Goal: Task Accomplishment & Management: Manage account settings

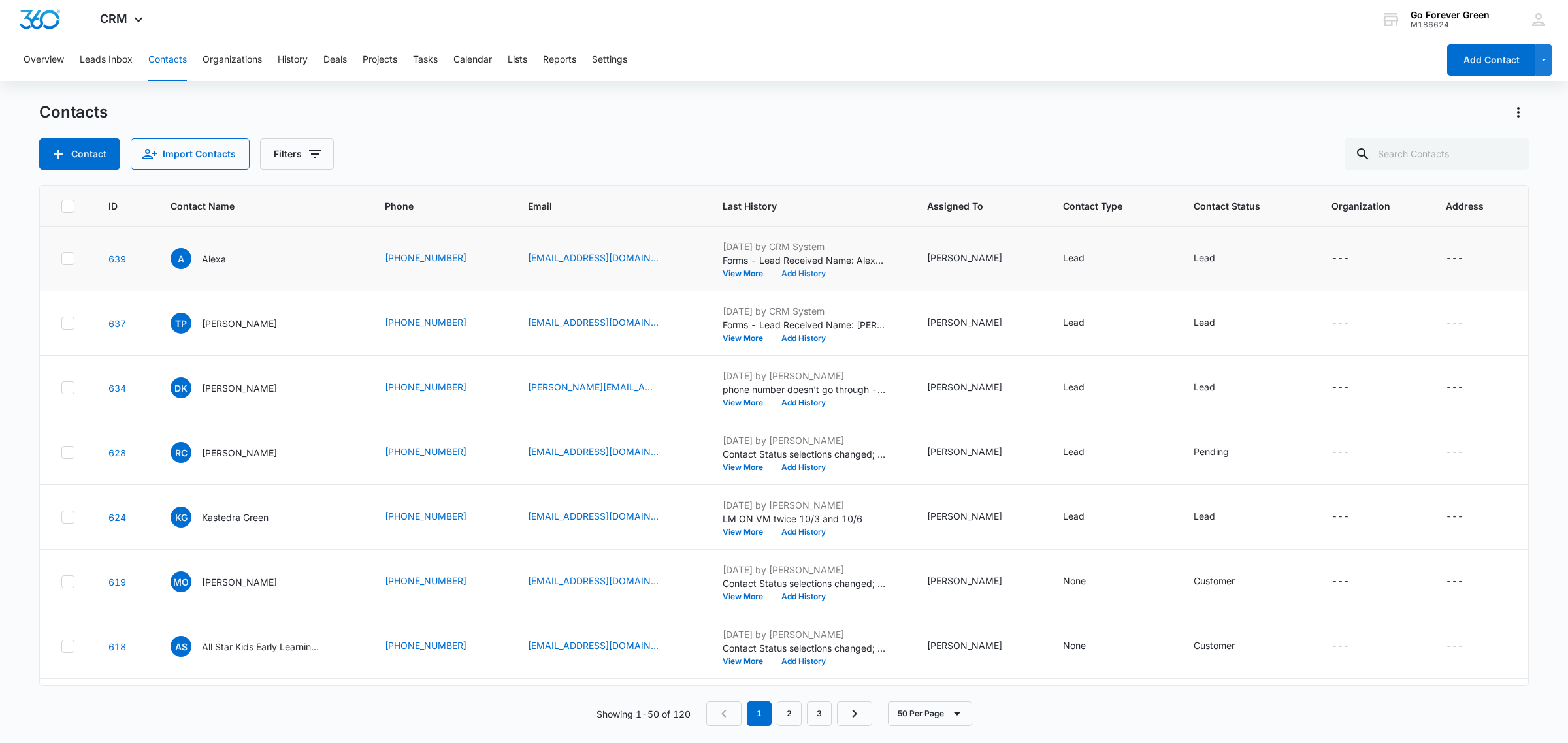
click at [811, 276] on button "Add History" at bounding box center [803, 274] width 63 height 8
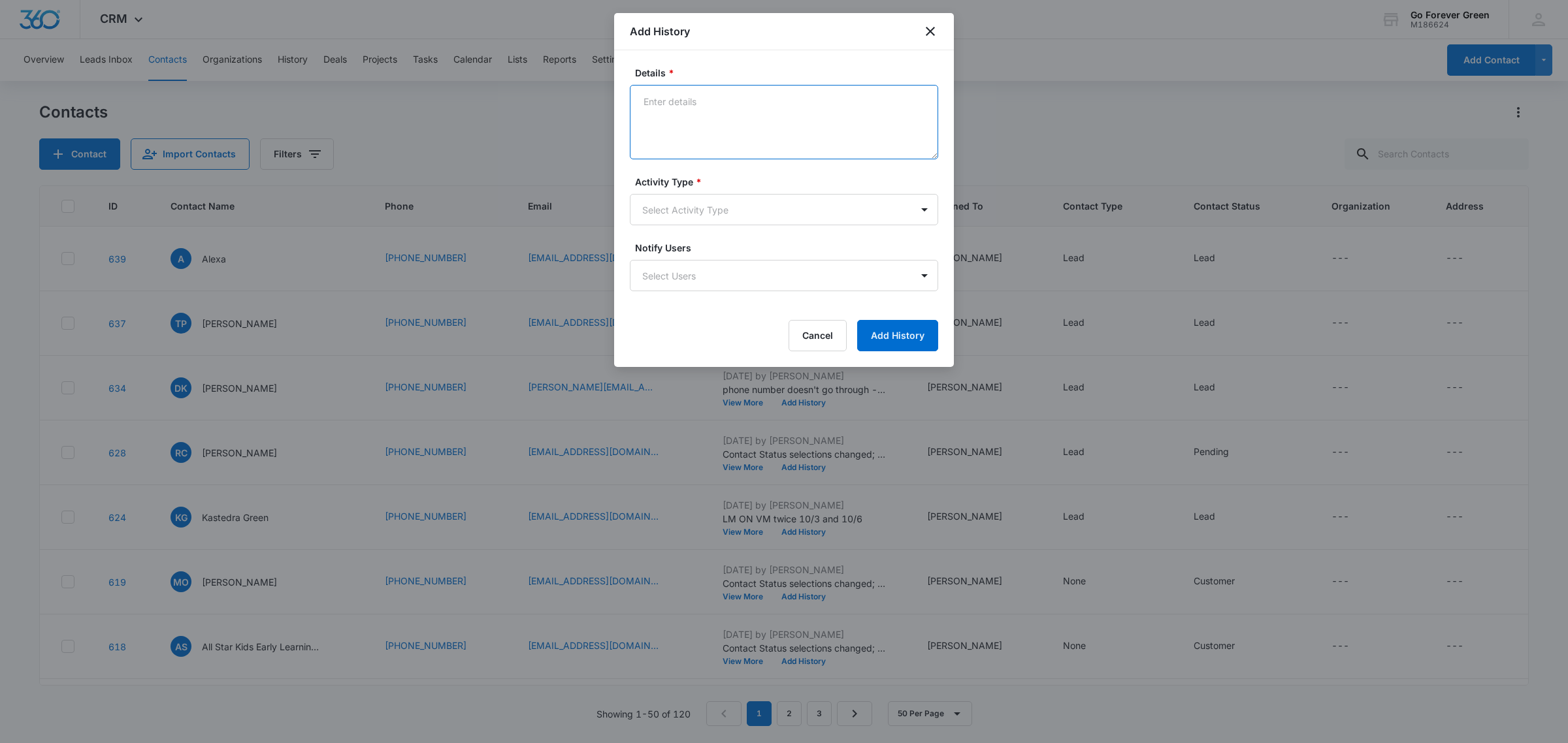
click at [698, 95] on textarea "Details *" at bounding box center [783, 122] width 308 height 74
click at [698, 95] on textarea "LM ON V" at bounding box center [783, 122] width 308 height 74
type textarea "L"
type textarea "Vm is full - sent text"
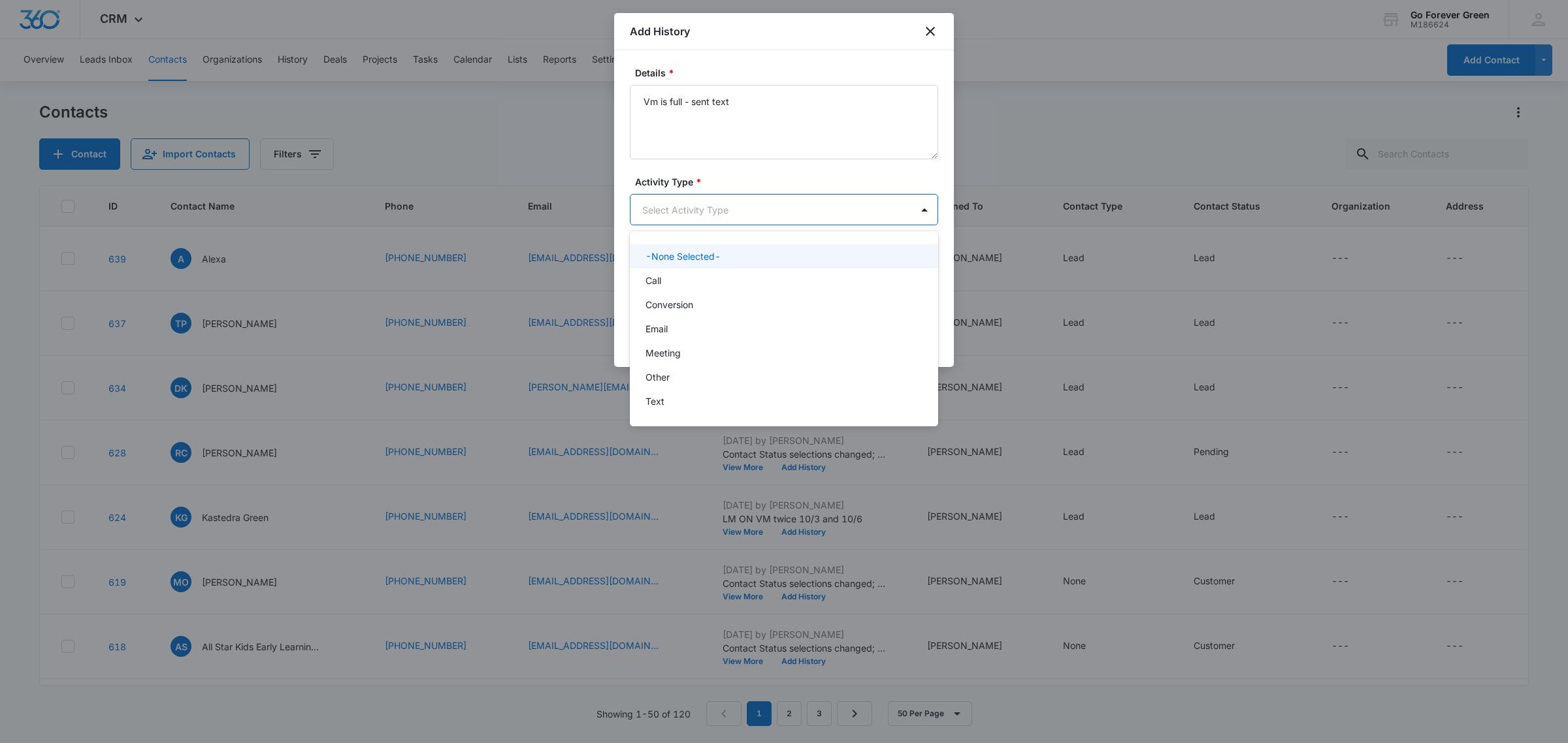
click at [706, 210] on body "CRM Apps Reputation Forms CRM Email Social Payments POS Ads Intelligence Brand …" at bounding box center [784, 372] width 1568 height 743
click at [671, 397] on div "Text" at bounding box center [783, 401] width 274 height 14
click at [671, 397] on div at bounding box center [784, 372] width 1568 height 743
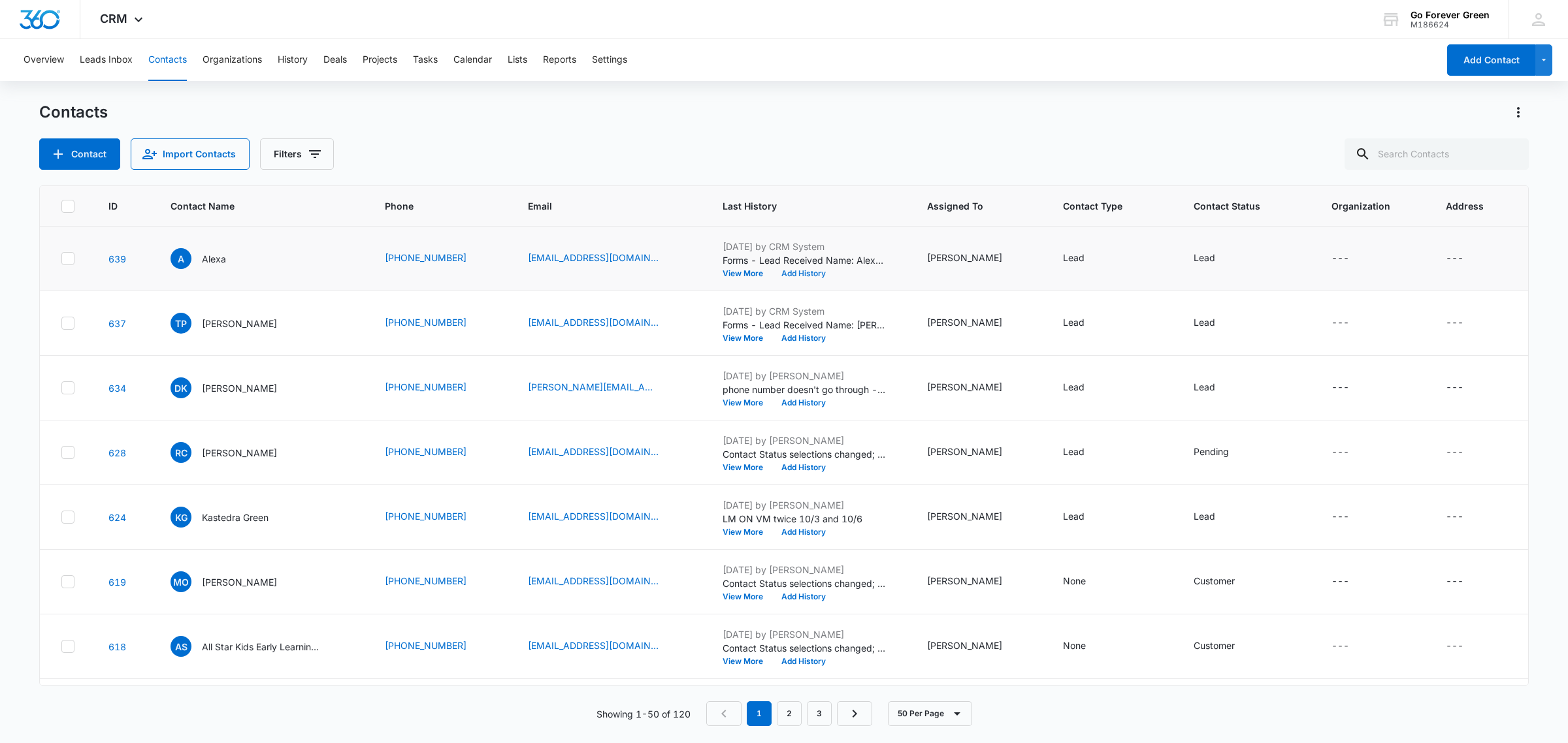
click at [803, 273] on button "Add History" at bounding box center [803, 274] width 63 height 8
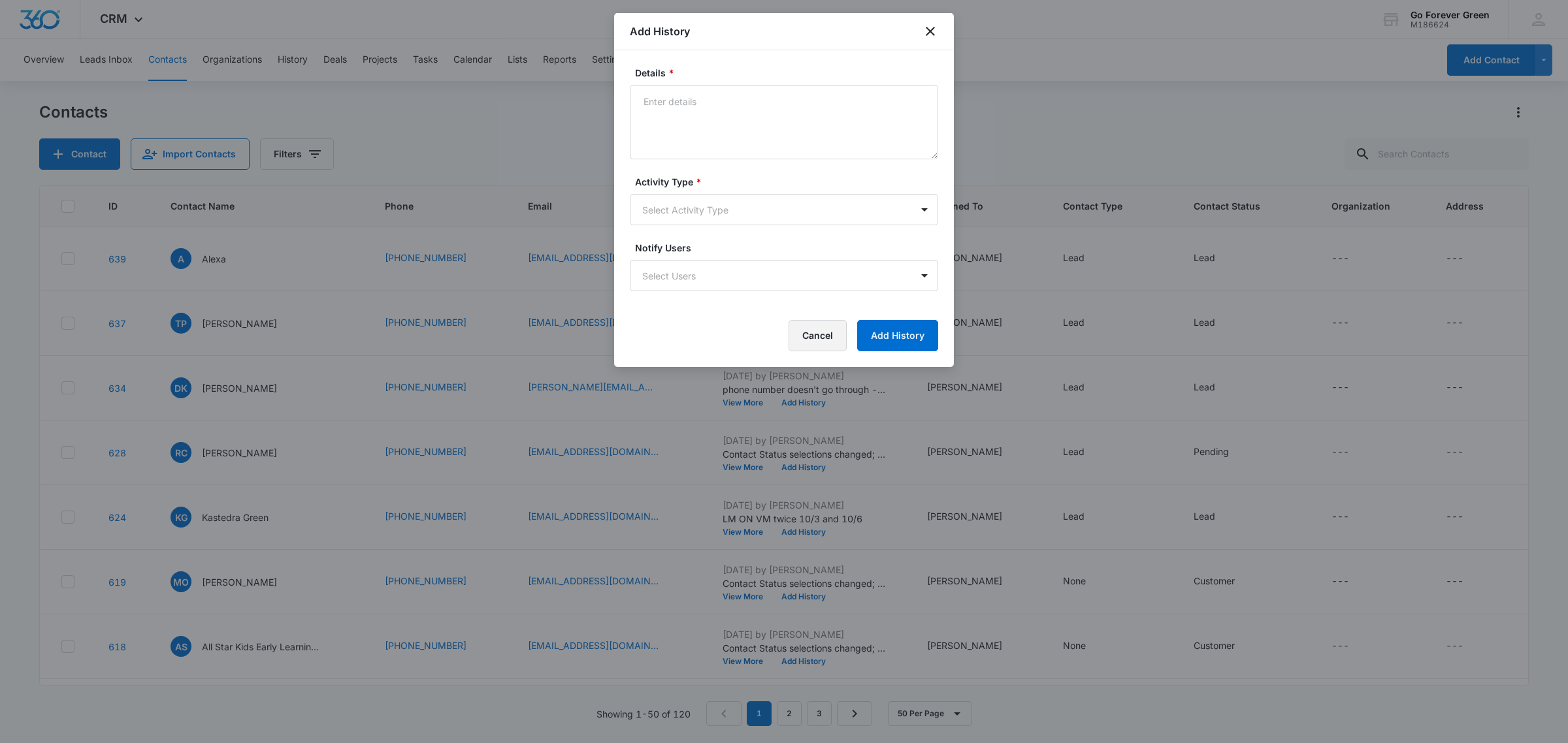
click at [827, 334] on button "Cancel" at bounding box center [817, 336] width 58 height 31
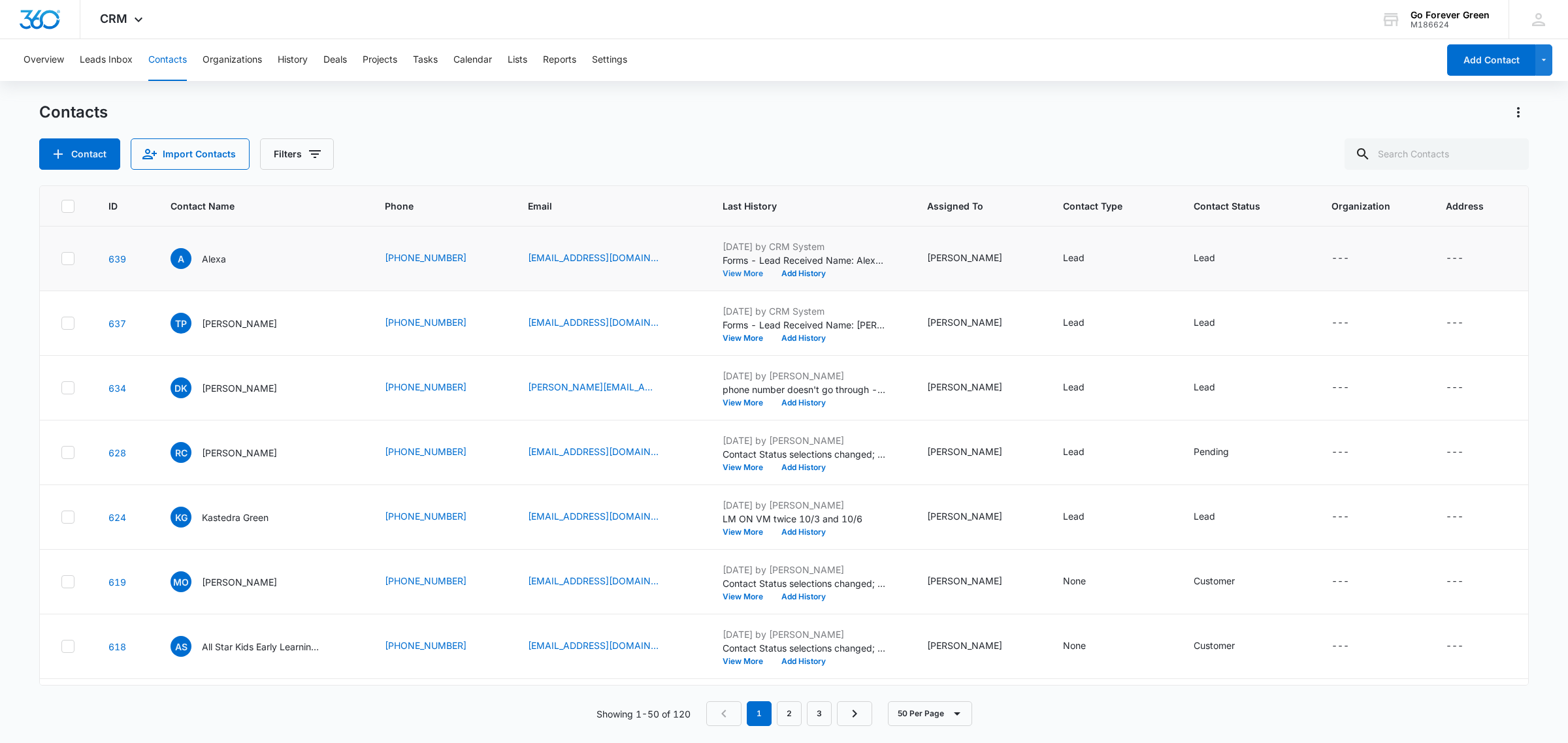
click at [753, 270] on button "View More" at bounding box center [747, 274] width 49 height 8
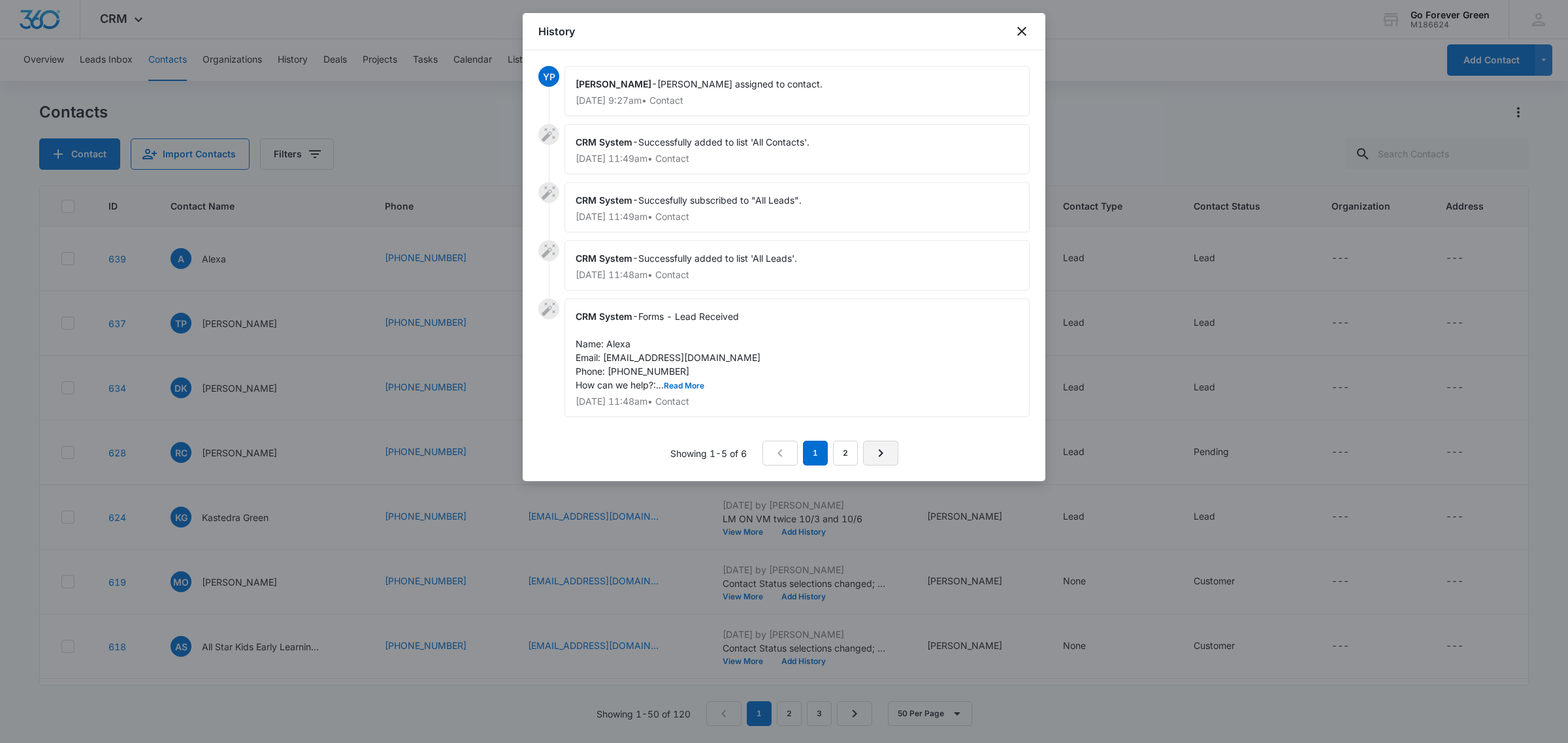
click at [888, 454] on icon "Next Page" at bounding box center [880, 453] width 16 height 16
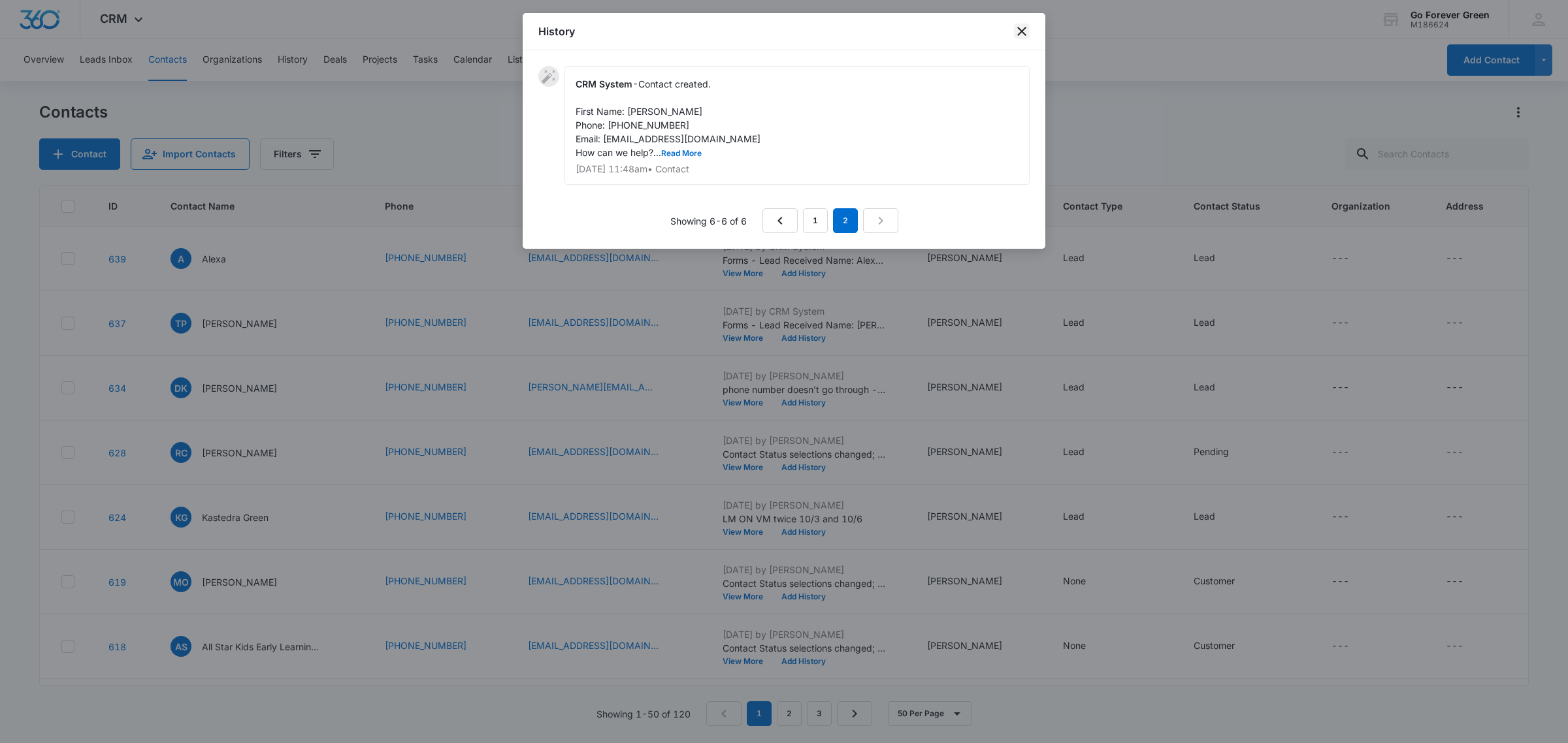
click at [1024, 26] on icon "close" at bounding box center [1022, 31] width 16 height 16
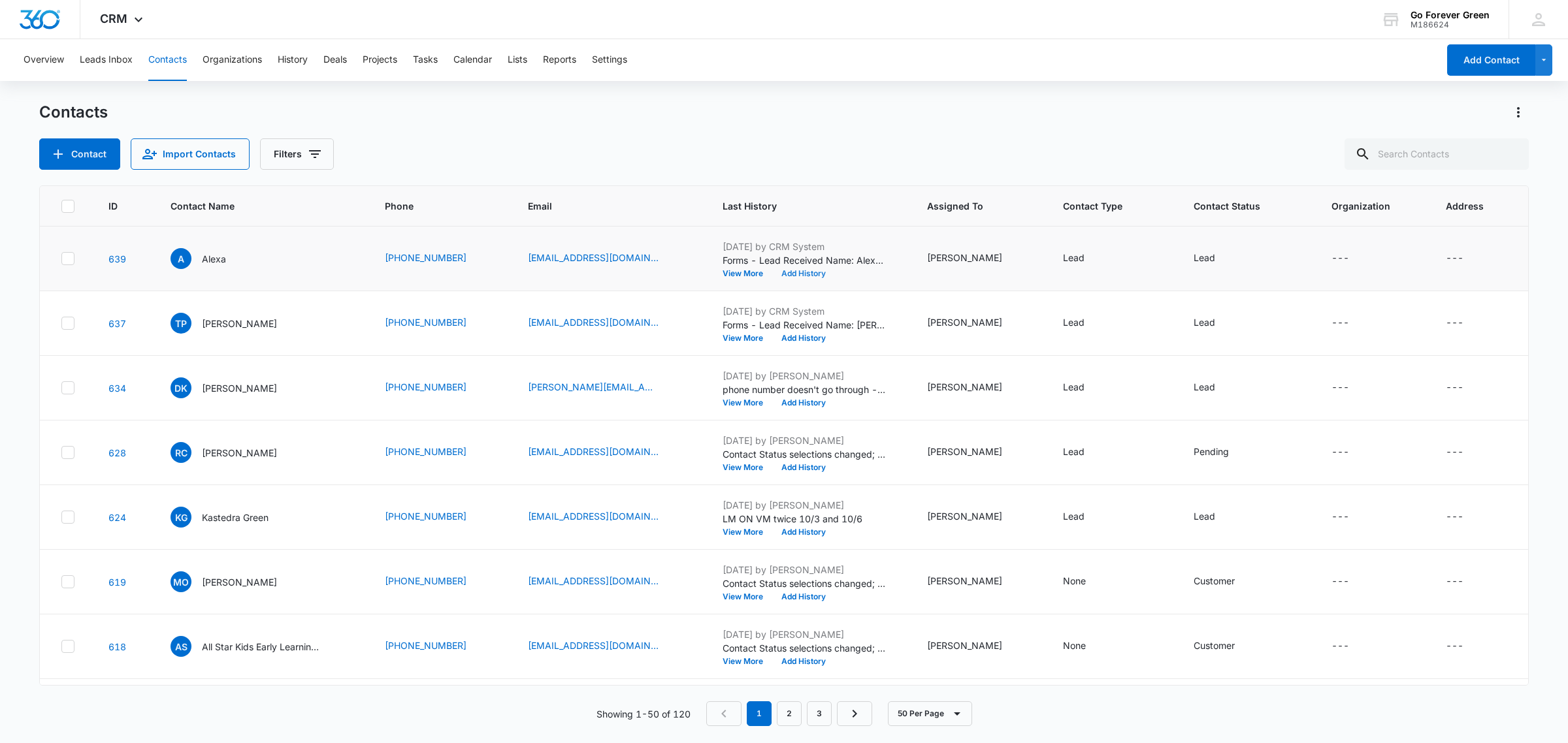
click at [810, 271] on button "Add History" at bounding box center [803, 274] width 63 height 8
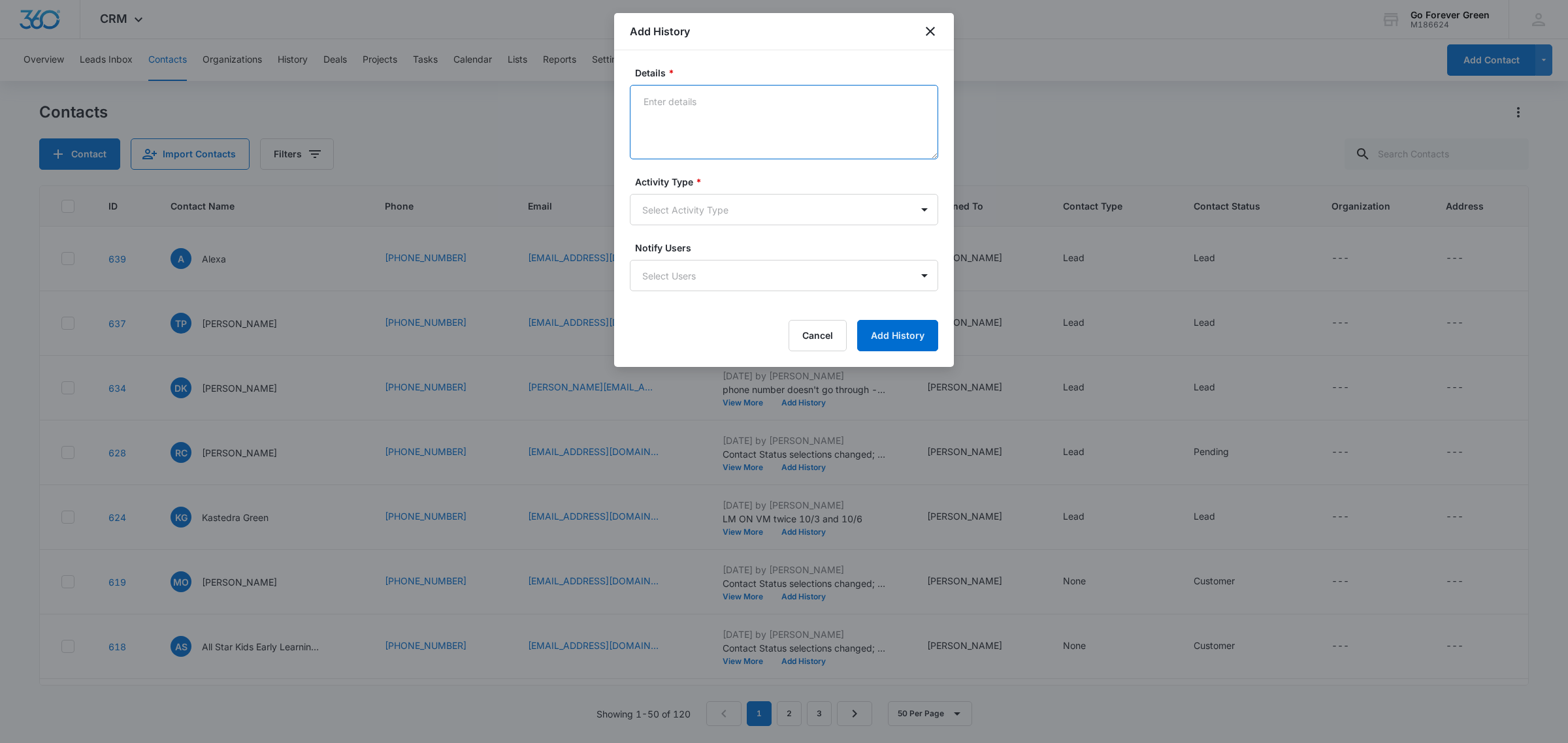
click at [724, 99] on textarea "Details *" at bounding box center [783, 122] width 308 height 74
type textarea "m"
type textarea "vm is full - sent text"
click at [678, 216] on body "CRM Apps Reputation Forms CRM Email Social Payments POS Ads Intelligence Brand …" at bounding box center [784, 372] width 1568 height 743
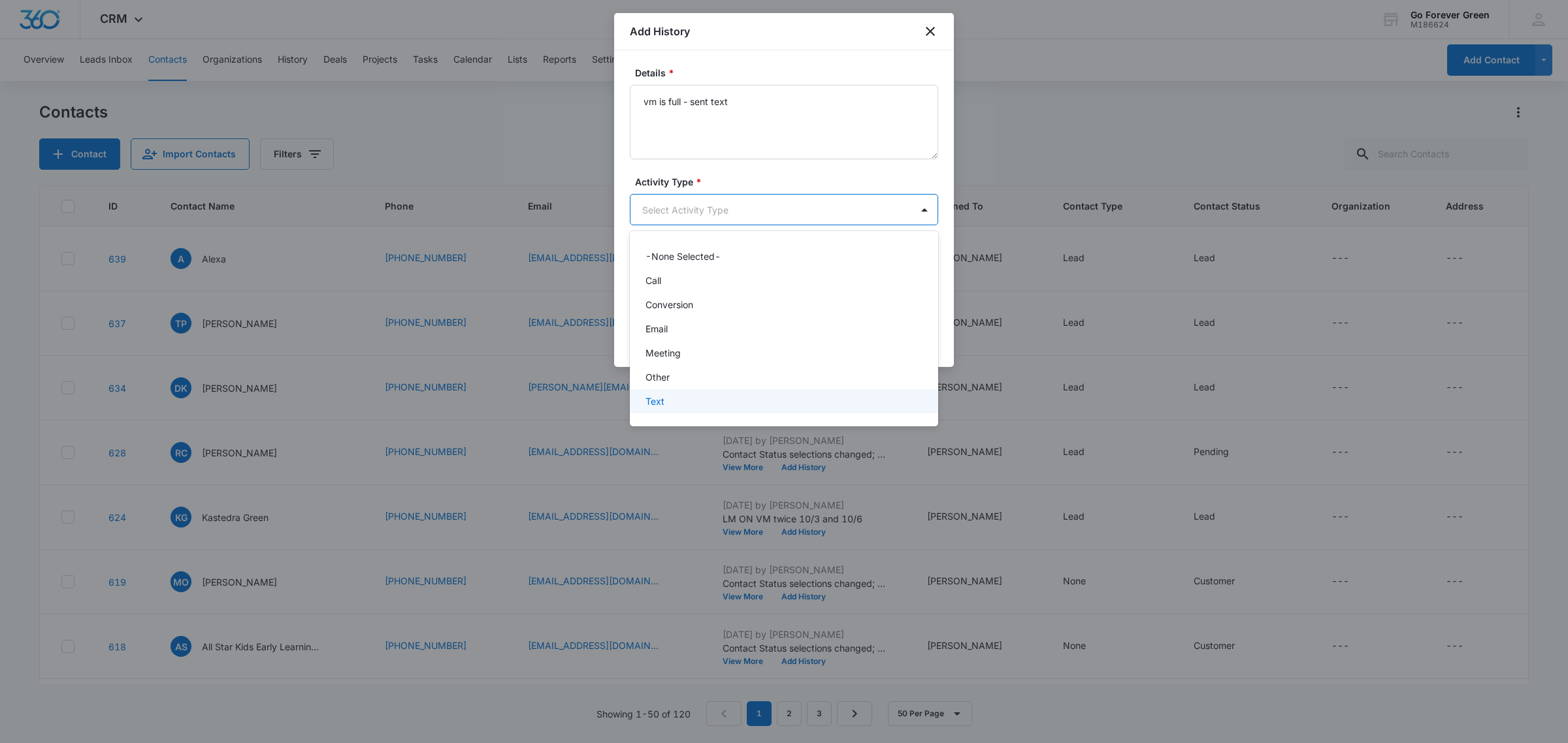
click at [673, 402] on div "Text" at bounding box center [783, 401] width 274 height 14
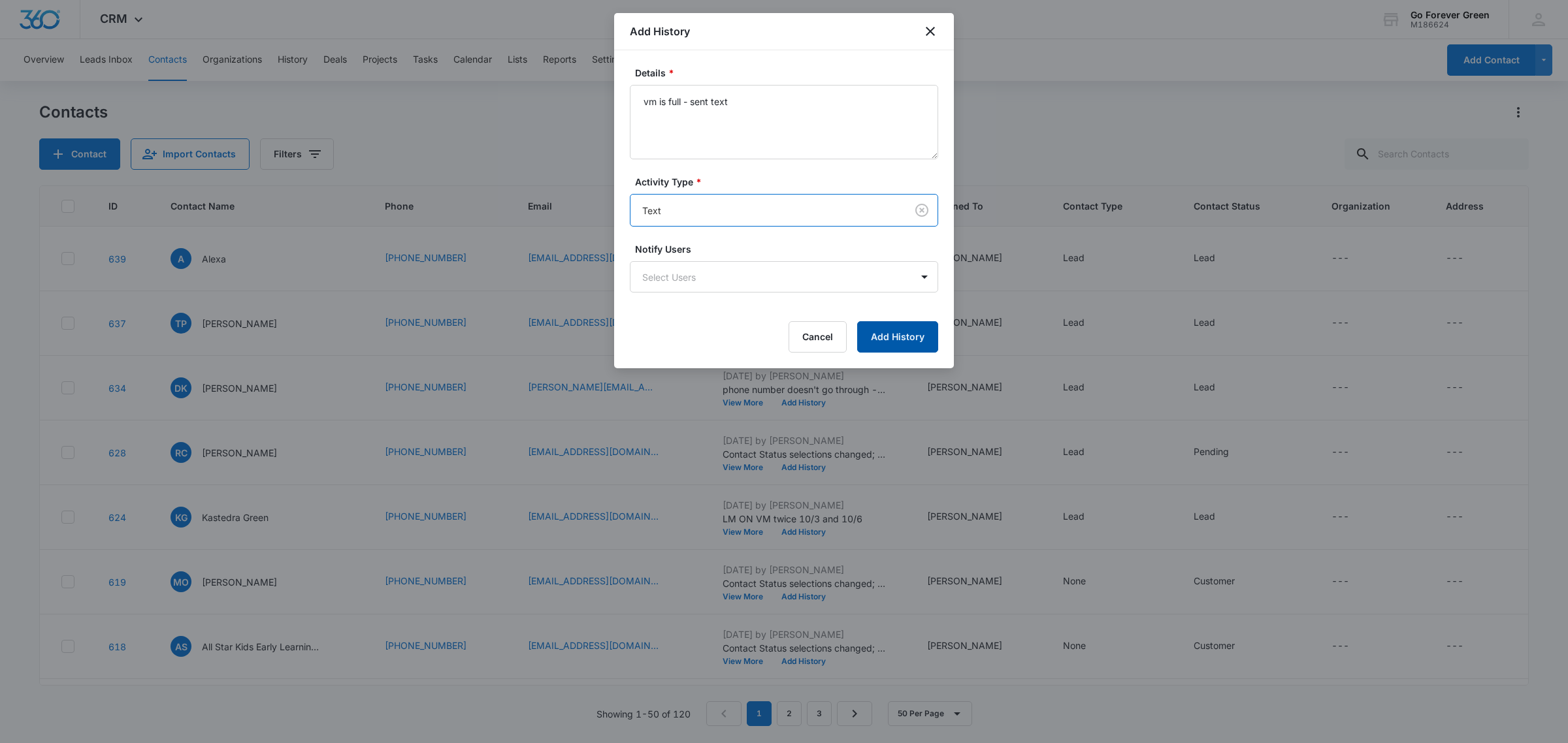
click at [878, 335] on button "Add History" at bounding box center [897, 337] width 81 height 31
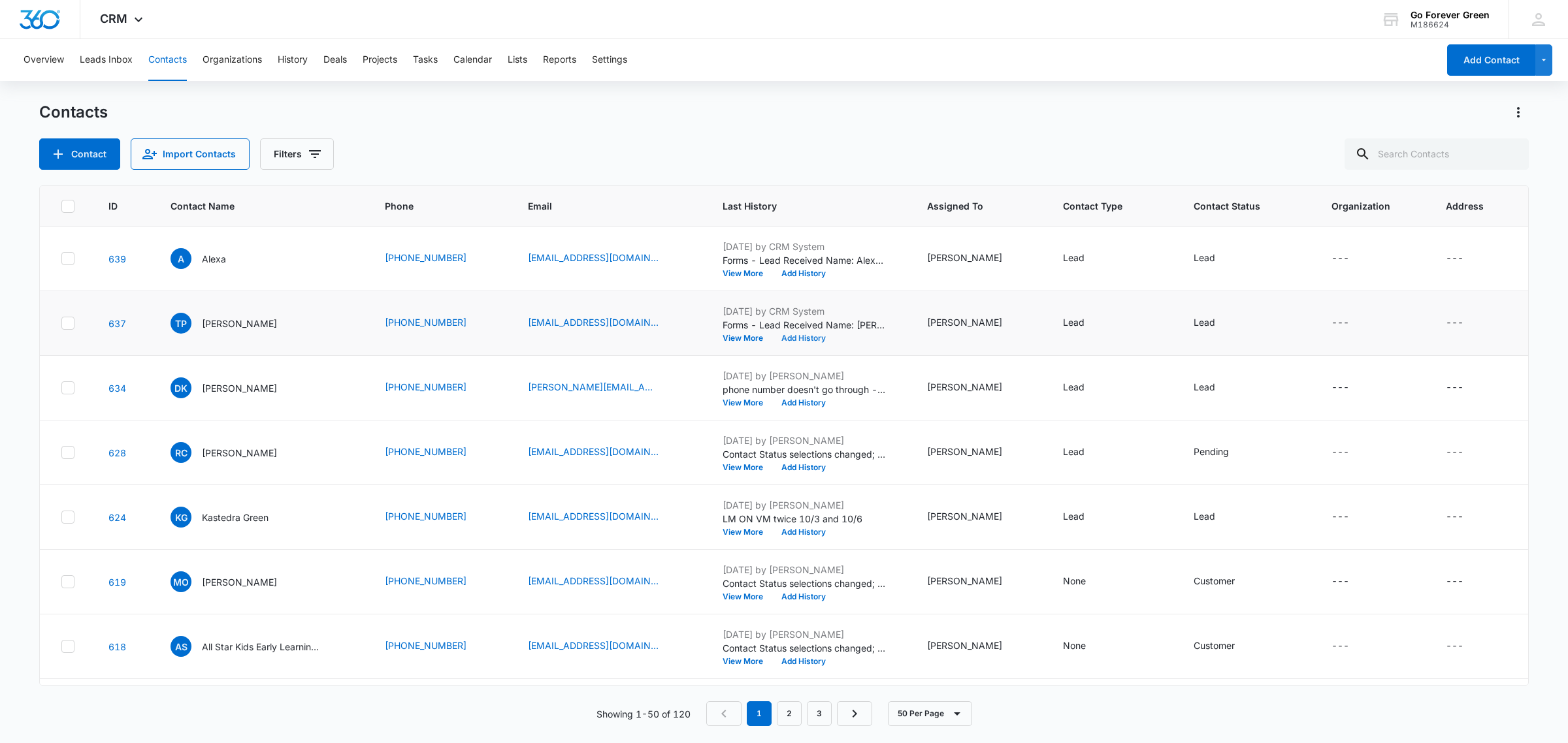
click at [814, 339] on button "Add History" at bounding box center [803, 338] width 63 height 8
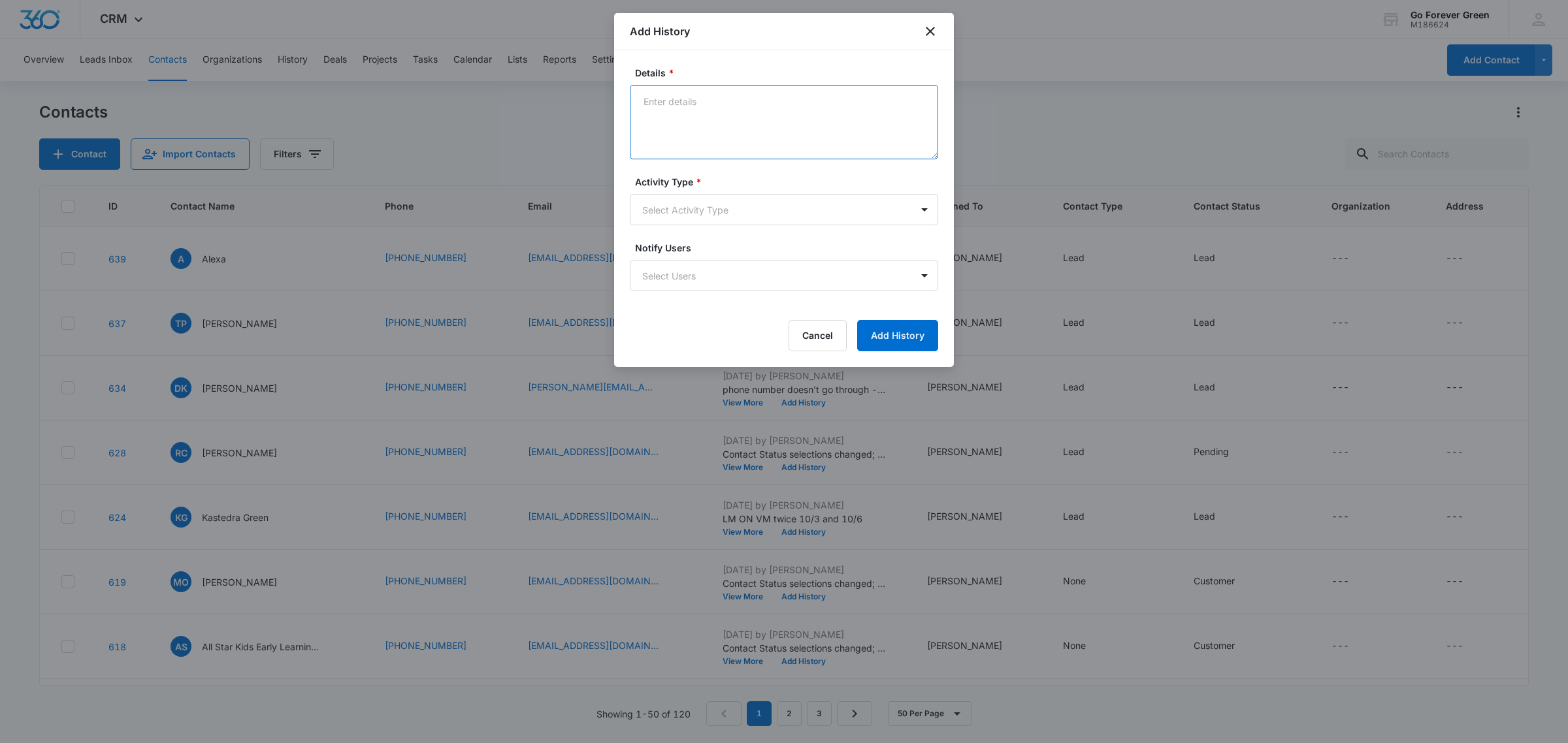
click at [666, 116] on textarea "Details *" at bounding box center [783, 122] width 308 height 74
type textarea "spoke in [GEOGRAPHIC_DATA], [GEOGRAPHIC_DATA] - 4 hours away - has about 400 ft…"
click at [735, 217] on body "CRM Apps Reputation Forms CRM Email Social Payments POS Ads Intelligence Brand …" at bounding box center [784, 372] width 1568 height 743
click at [705, 214] on body "CRM Apps Reputation Forms CRM Email Social Payments POS Ads Intelligence Brand …" at bounding box center [784, 372] width 1568 height 743
click at [690, 196] on body "CRM Apps Reputation Forms CRM Email Social Payments POS Ads Intelligence Brand …" at bounding box center [784, 372] width 1568 height 743
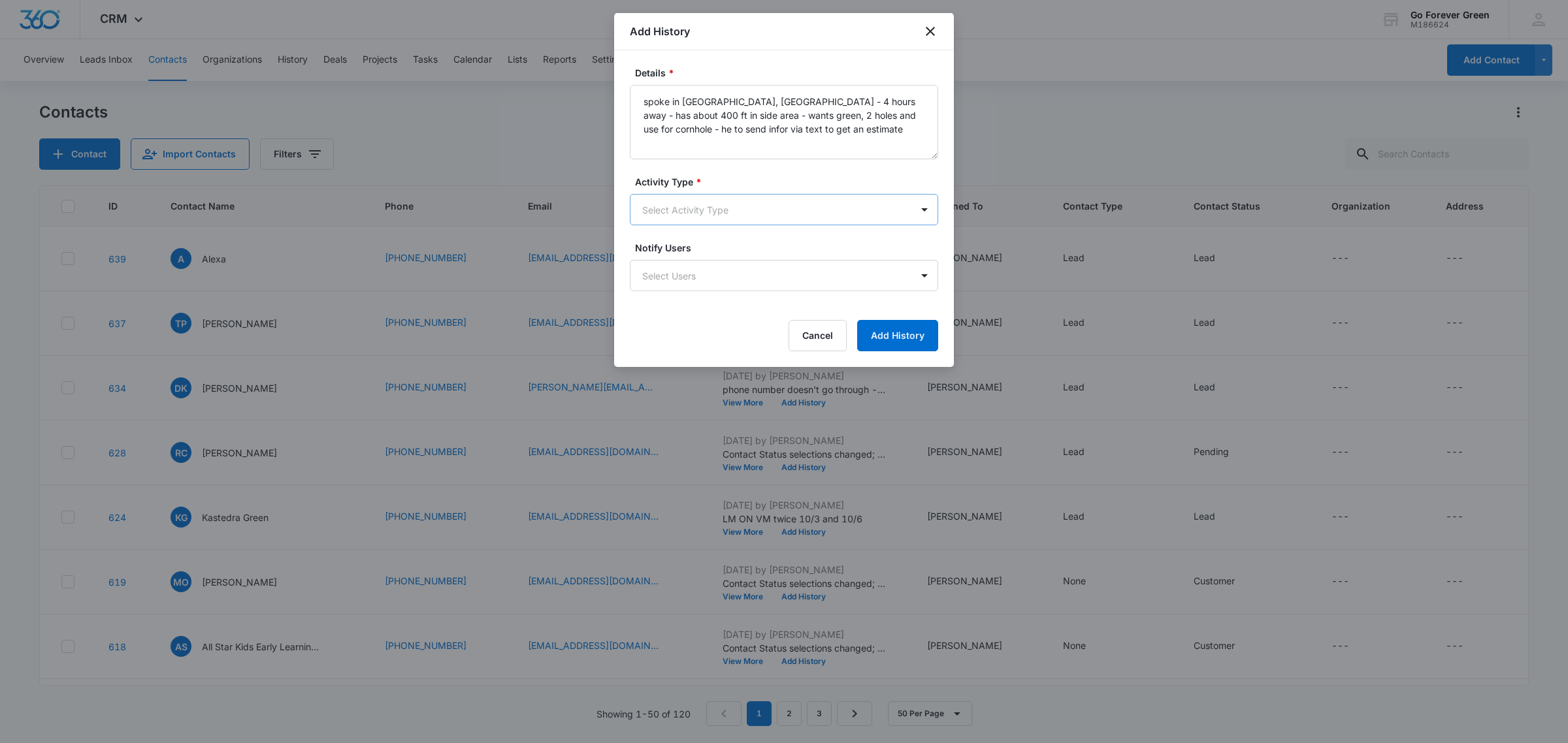
click at [703, 202] on body "CRM Apps Reputation Forms CRM Email Social Payments POS Ads Intelligence Brand …" at bounding box center [784, 372] width 1568 height 743
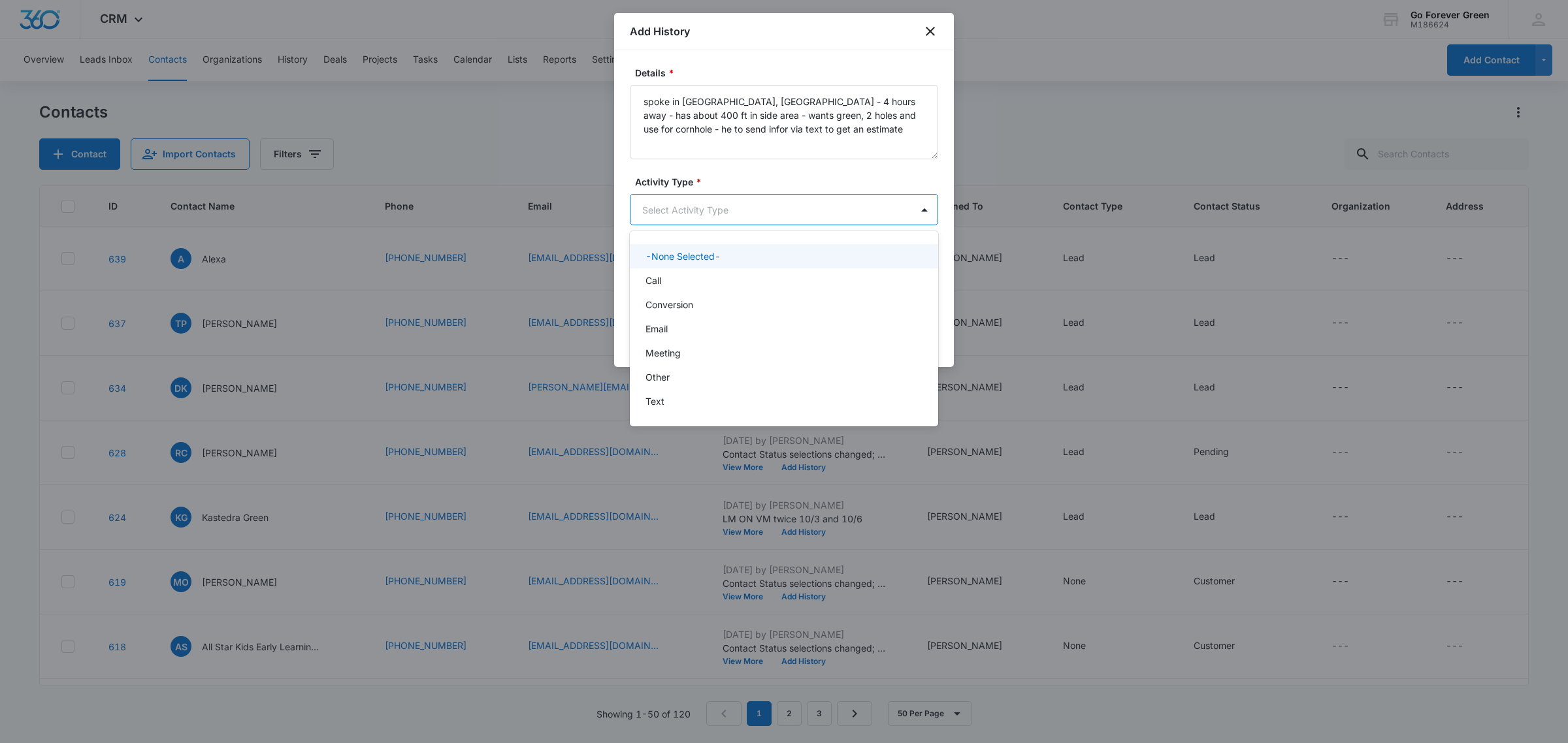
click at [703, 202] on div at bounding box center [784, 372] width 1568 height 743
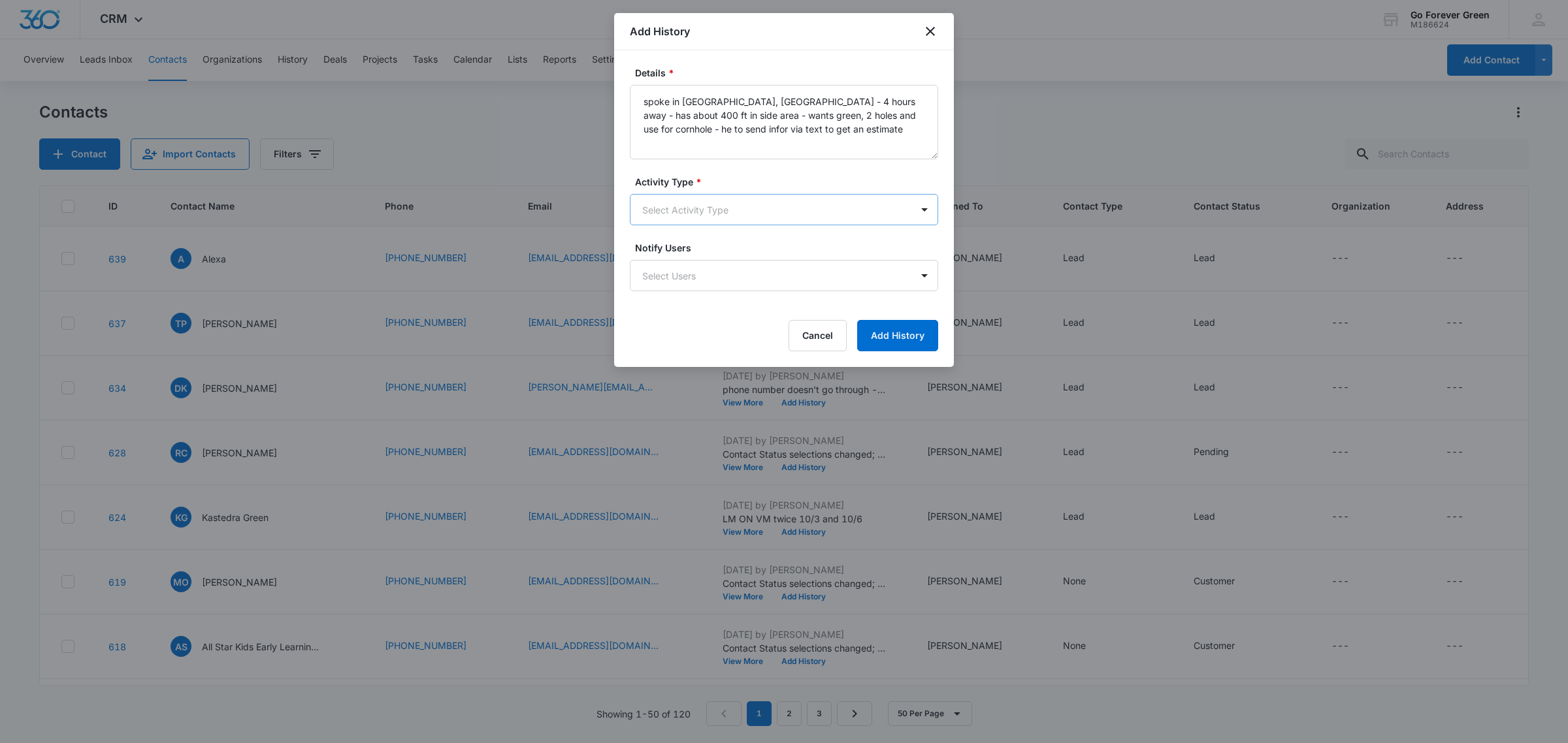
click at [703, 202] on body "CRM Apps Reputation Forms CRM Email Social Payments POS Ads Intelligence Brand …" at bounding box center [784, 372] width 1568 height 743
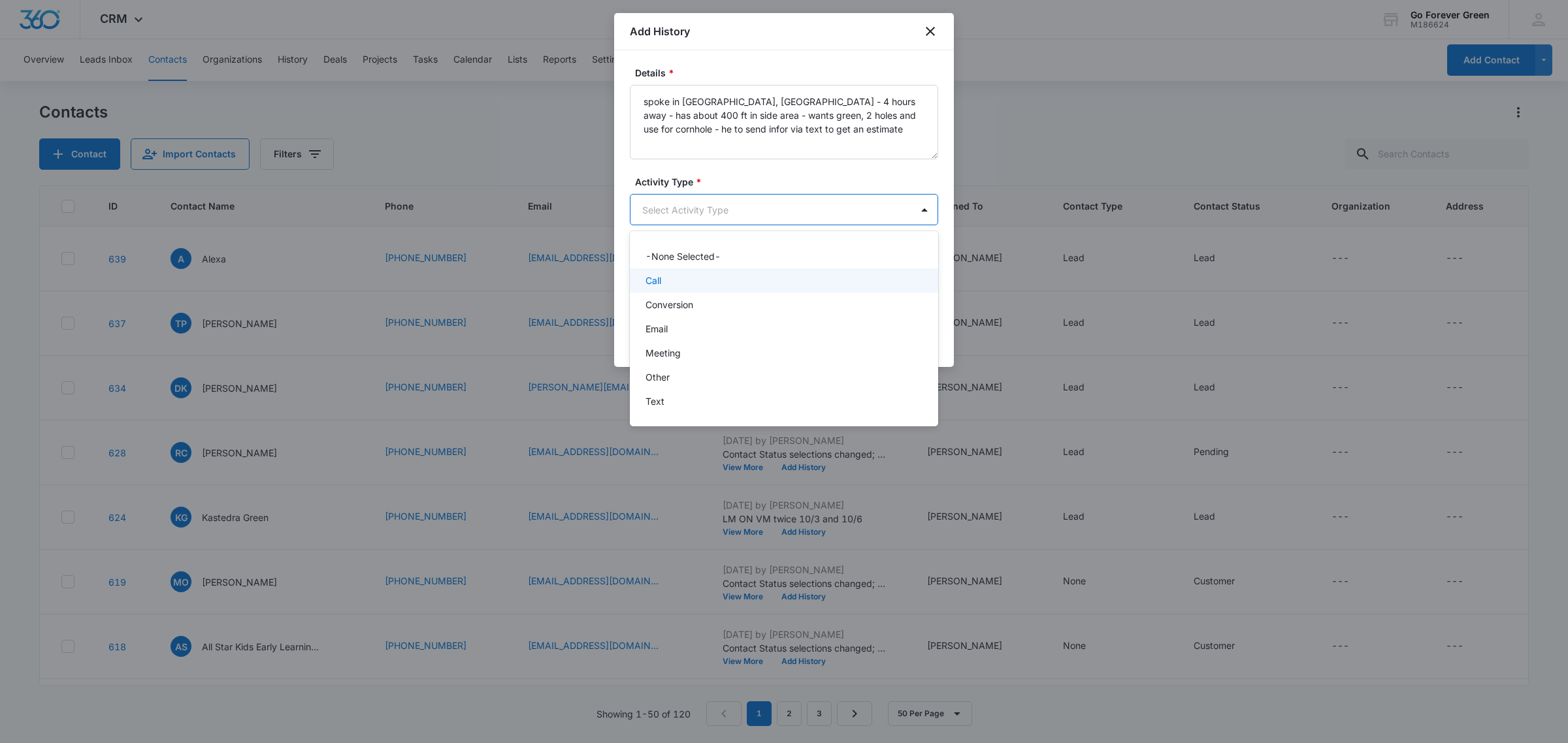
click at [674, 283] on div "Call" at bounding box center [783, 280] width 274 height 14
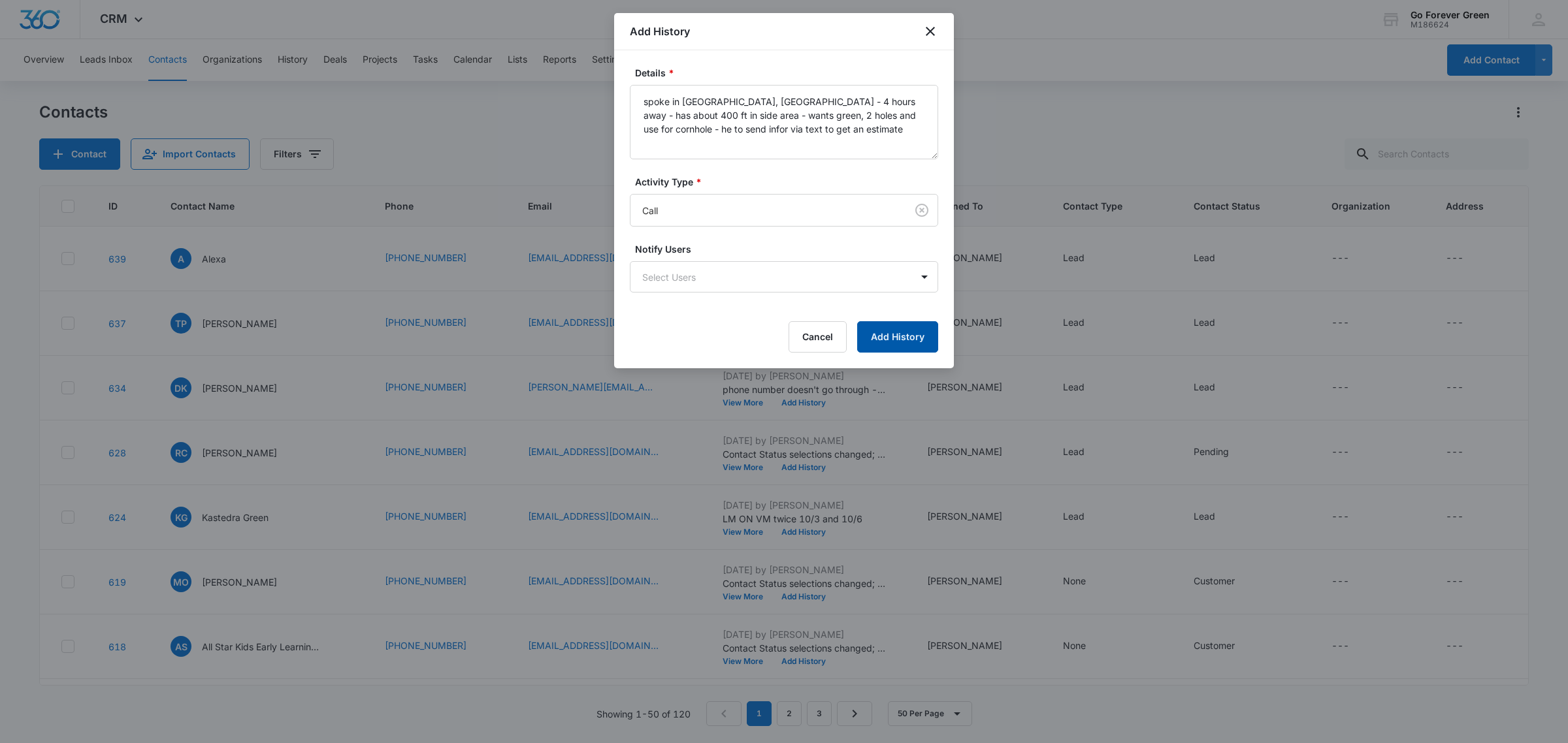
click at [911, 331] on button "Add History" at bounding box center [897, 337] width 81 height 31
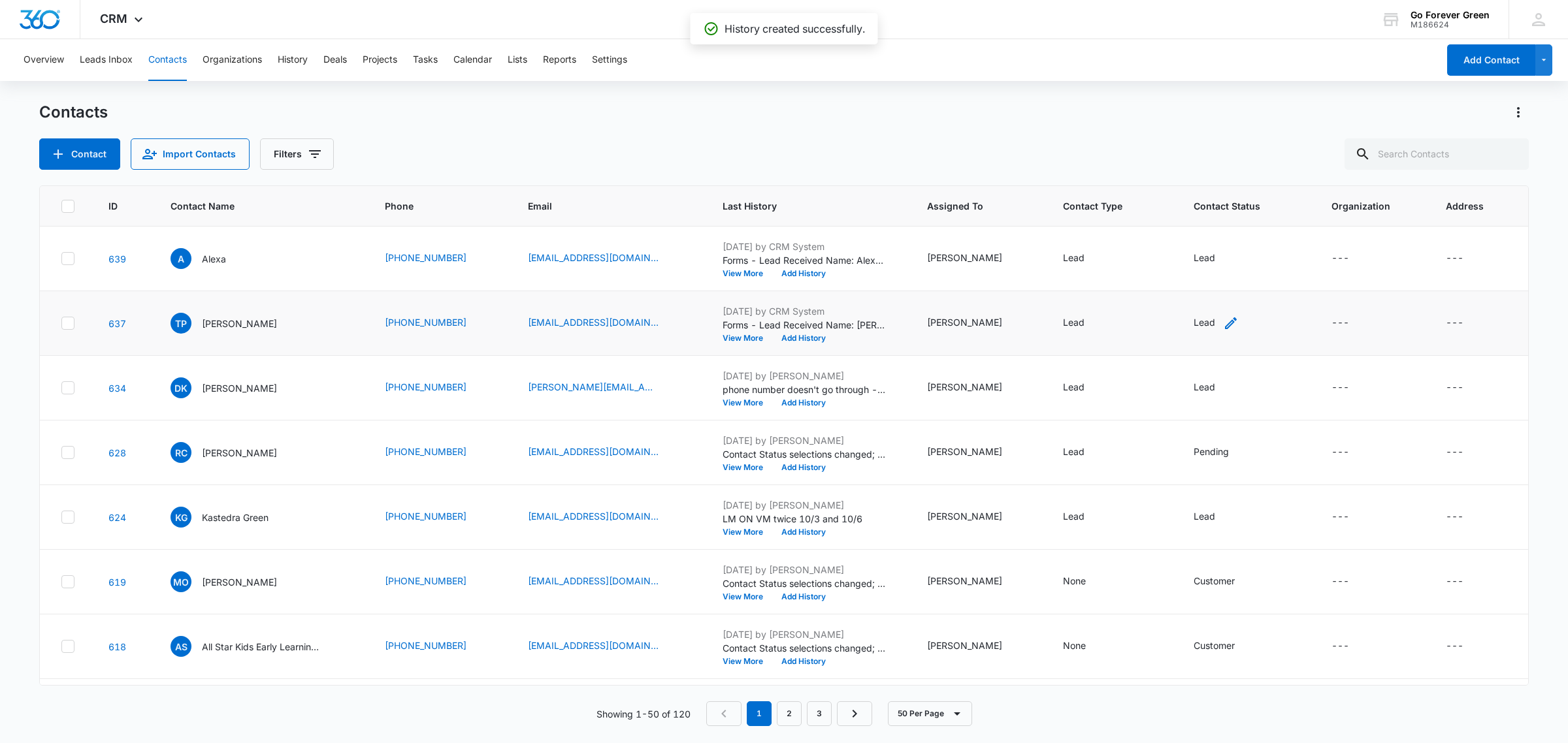
click at [1223, 320] on icon "Contact Status - Lead - Select to Edit Field" at bounding box center [1231, 324] width 16 height 16
click at [1196, 233] on div "Lead" at bounding box center [1184, 239] width 39 height 16
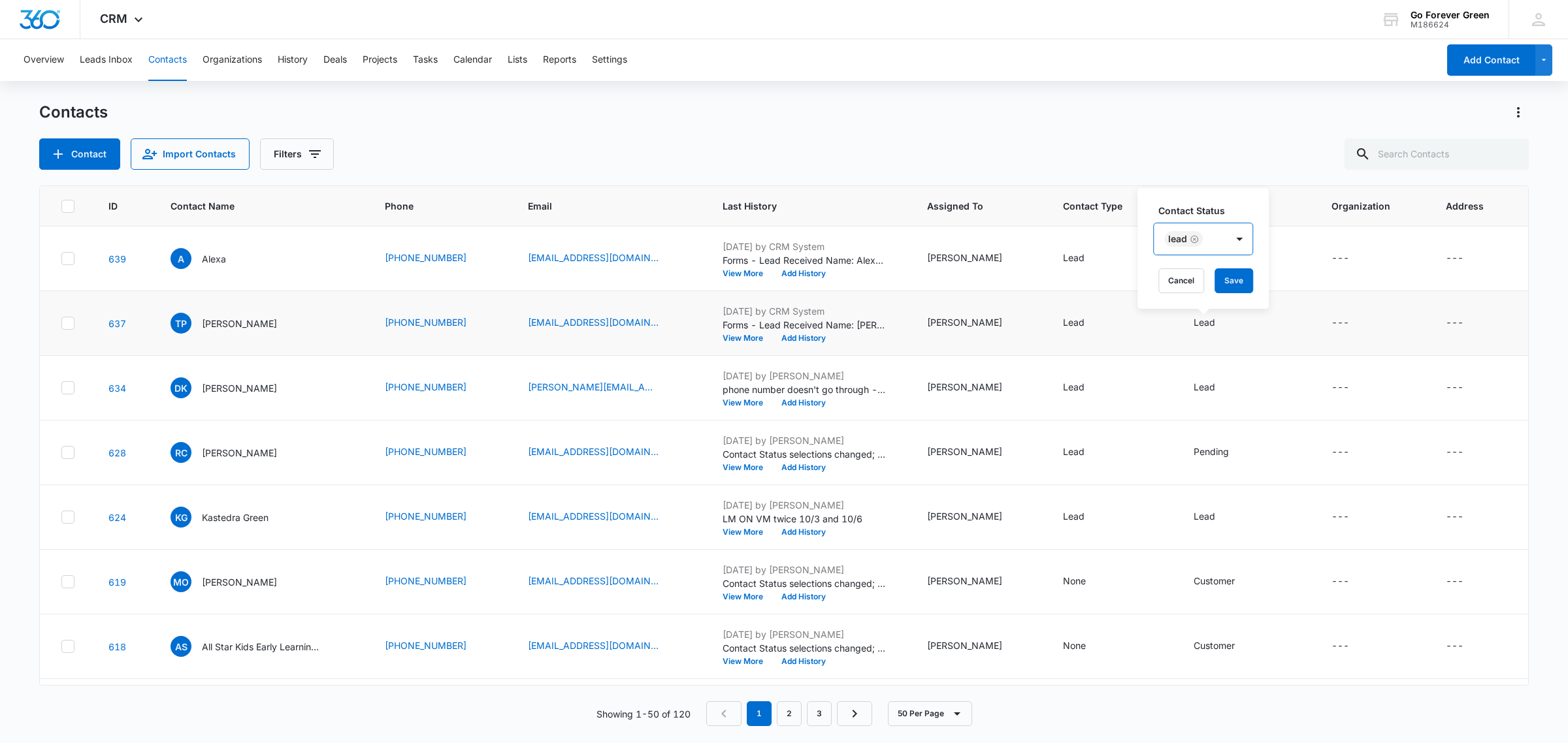
click at [1213, 236] on div "Lead" at bounding box center [1189, 239] width 72 height 31
click at [1184, 341] on p "Pending" at bounding box center [1186, 334] width 35 height 14
click at [1251, 239] on icon "Remove Lead" at bounding box center [1254, 239] width 9 height 10
click at [1264, 200] on div "Contact Status Pending Cancel Save" at bounding box center [1211, 248] width 149 height 121
click at [1245, 289] on button "Save" at bounding box center [1252, 281] width 39 height 25
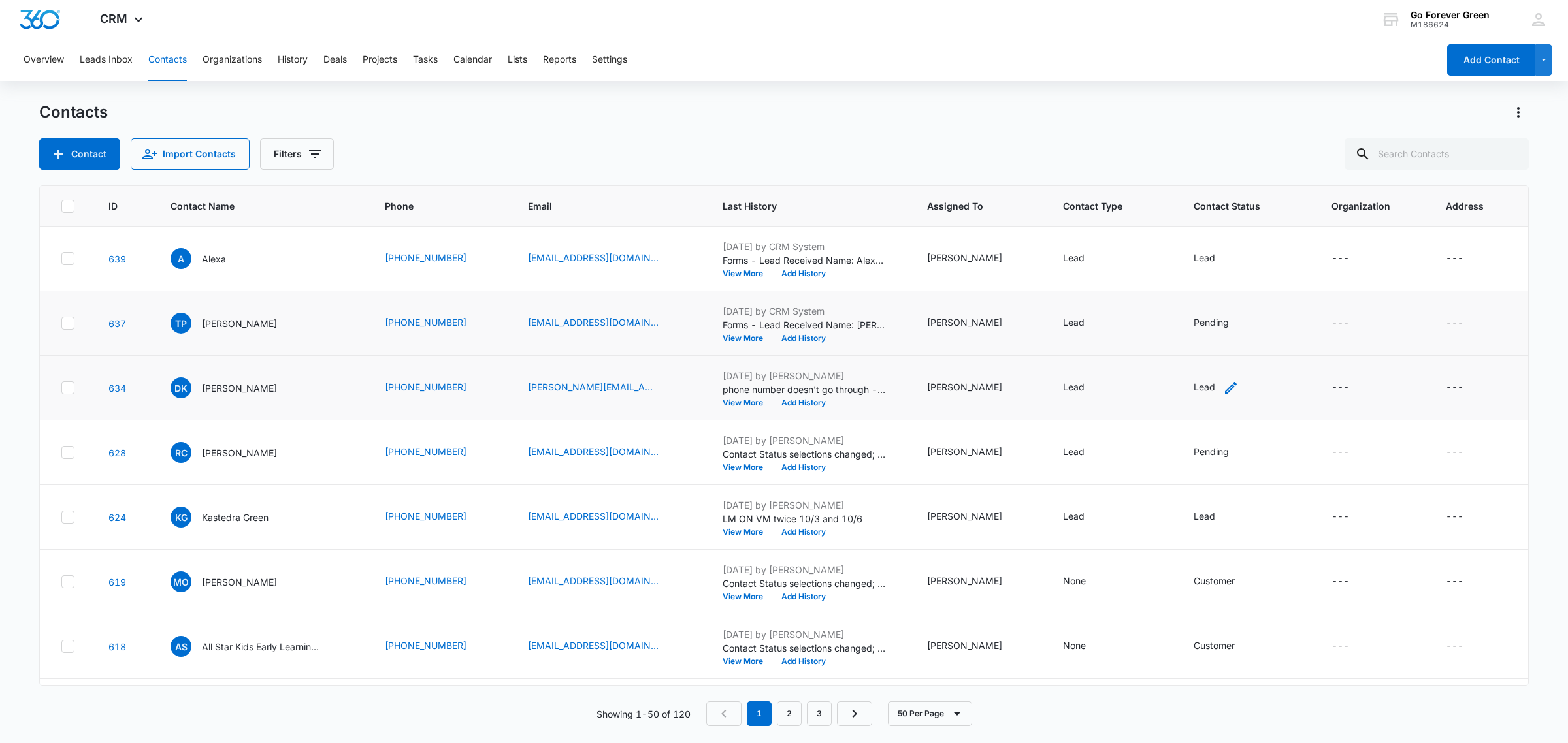
click at [1223, 389] on icon "Contact Status - Lead - Select to Edit Field" at bounding box center [1231, 388] width 16 height 16
click at [1219, 308] on div "Lead" at bounding box center [1189, 304] width 72 height 31
click at [1182, 426] on p "Dead Lead" at bounding box center [1192, 427] width 47 height 14
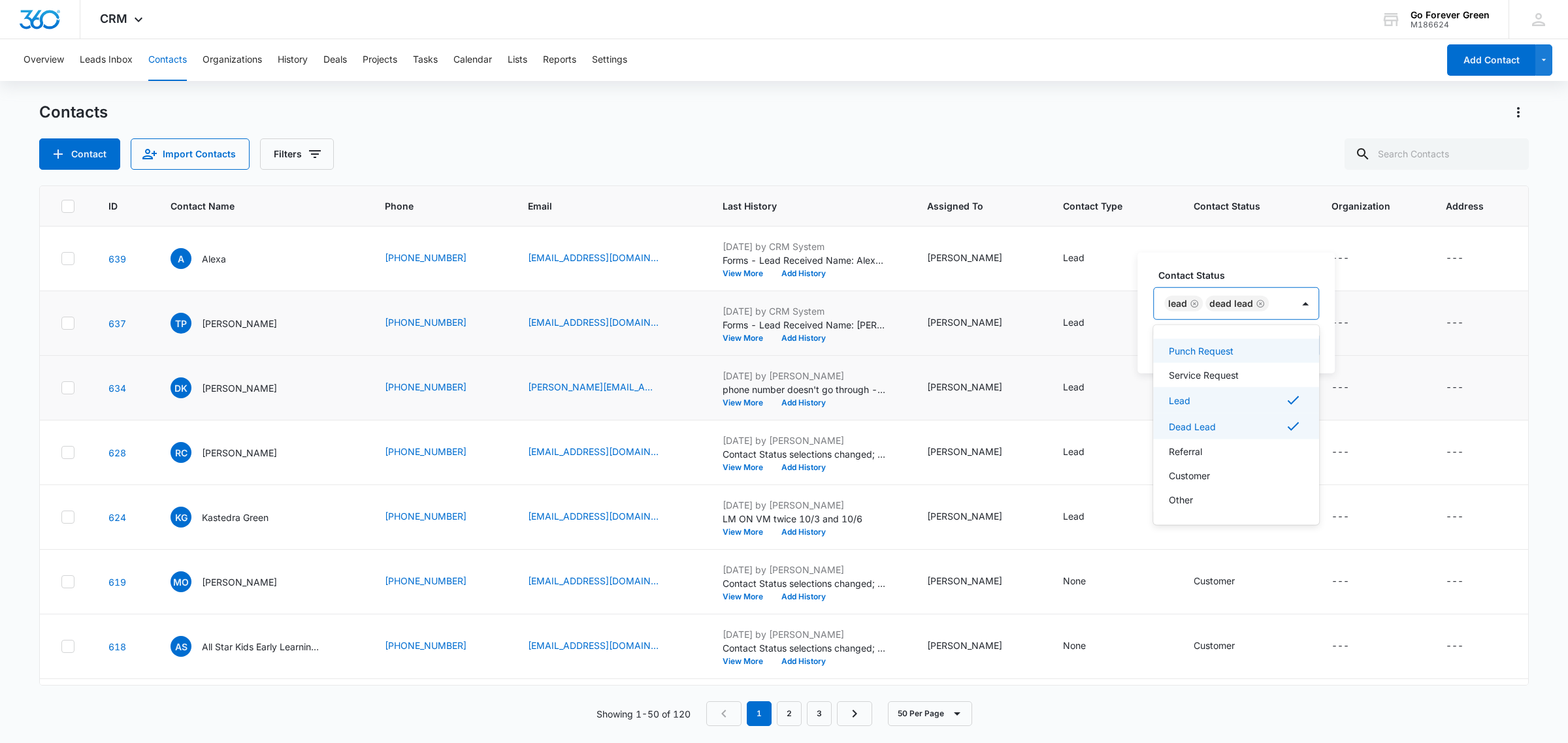
click at [1191, 297] on div "Lead" at bounding box center [1184, 304] width 39 height 16
click at [1188, 300] on div "Remove Lead" at bounding box center [1193, 304] width 11 height 9
click at [1256, 346] on button "Save" at bounding box center [1259, 345] width 39 height 25
